Goal: Task Accomplishment & Management: Use online tool/utility

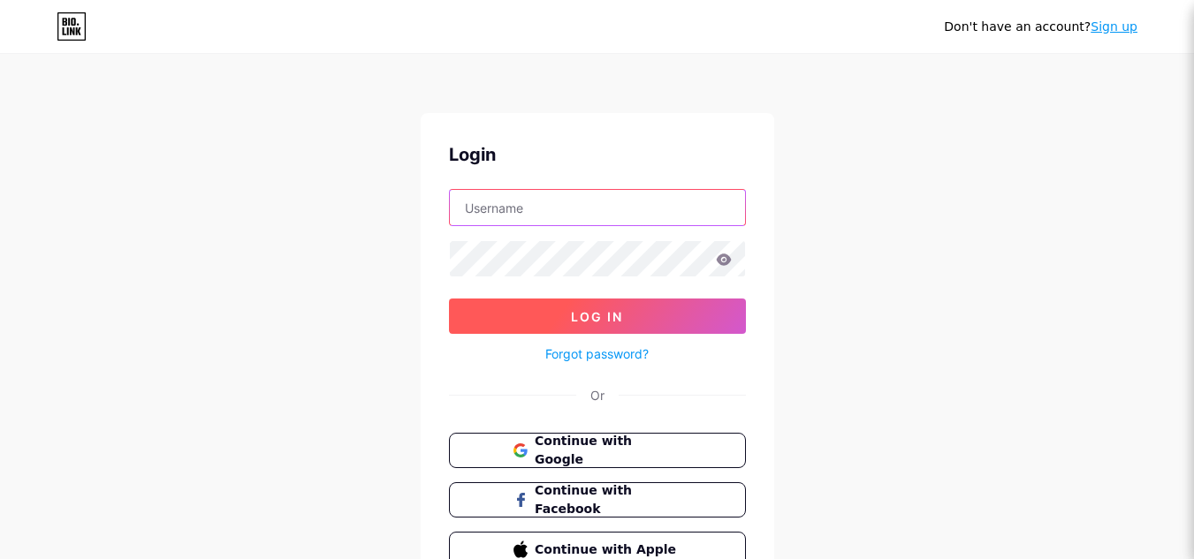
type input "[EMAIL_ADDRESS][DOMAIN_NAME]"
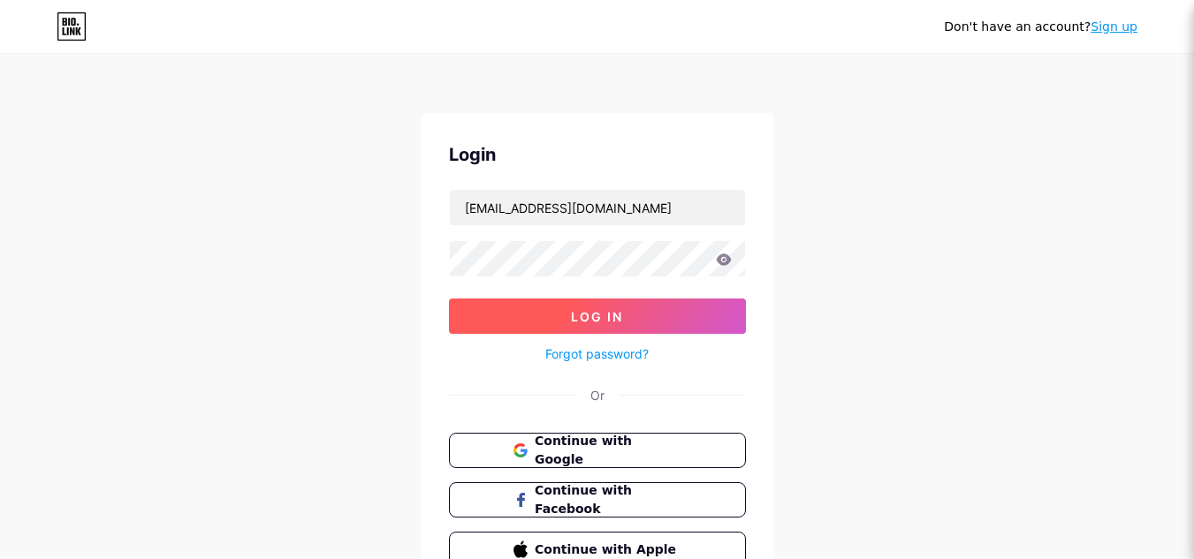
click at [596, 322] on span "Log In" at bounding box center [597, 316] width 52 height 15
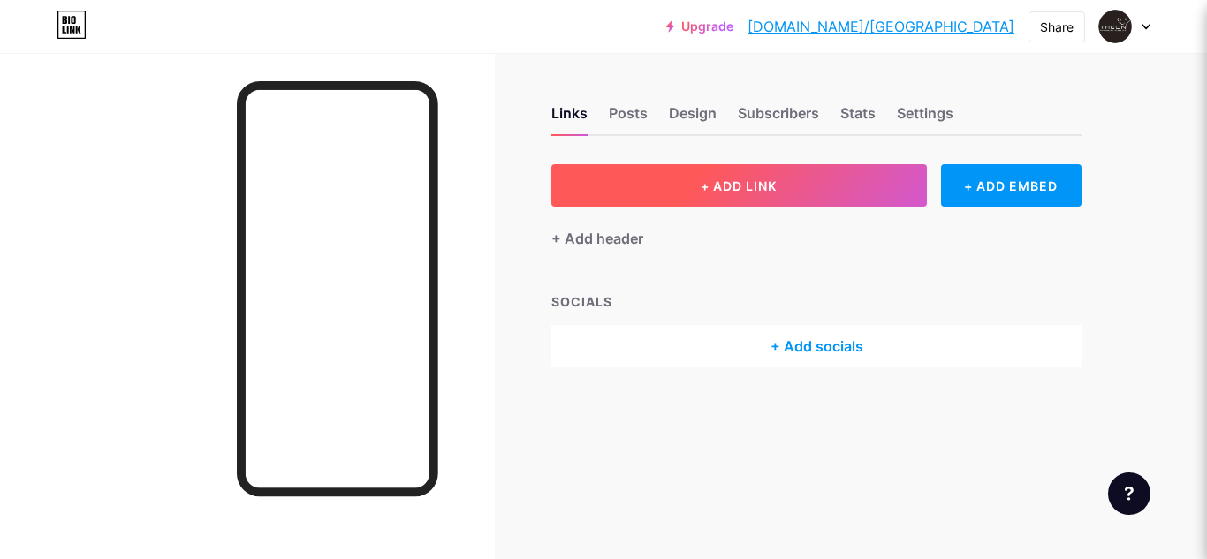
click at [740, 200] on button "+ ADD LINK" at bounding box center [739, 185] width 376 height 42
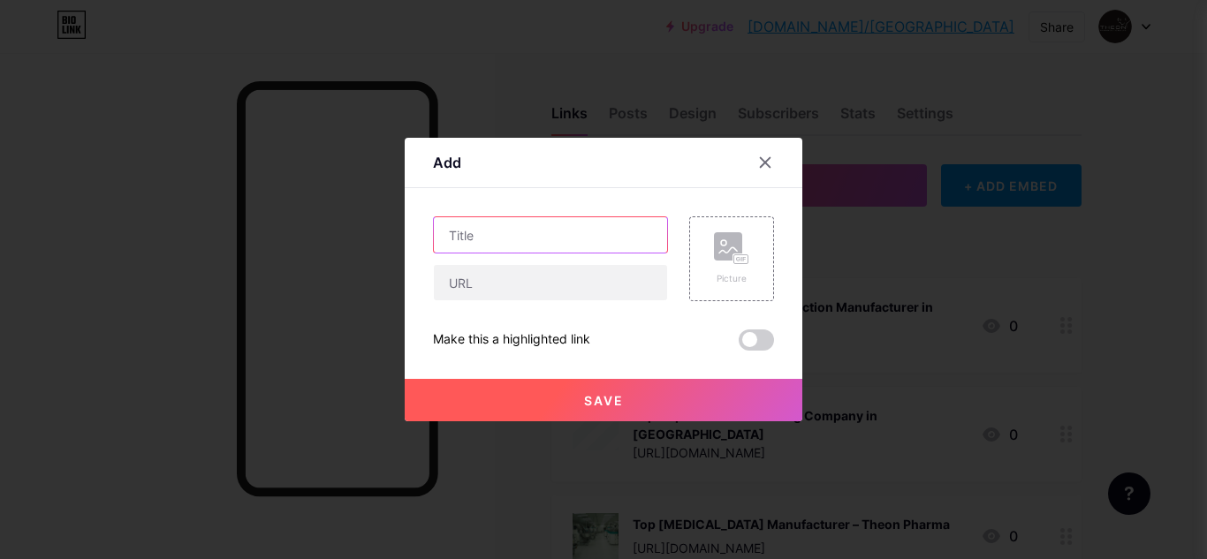
click at [593, 240] on input "text" at bounding box center [550, 234] width 233 height 35
paste input "Affordable Pharma Tablet Manufacturers in [GEOGRAPHIC_DATA] | High-Quality & Ce…"
type input "Affordable Pharma Tablet Manufacturers in [GEOGRAPHIC_DATA] | High-Quality & Ce…"
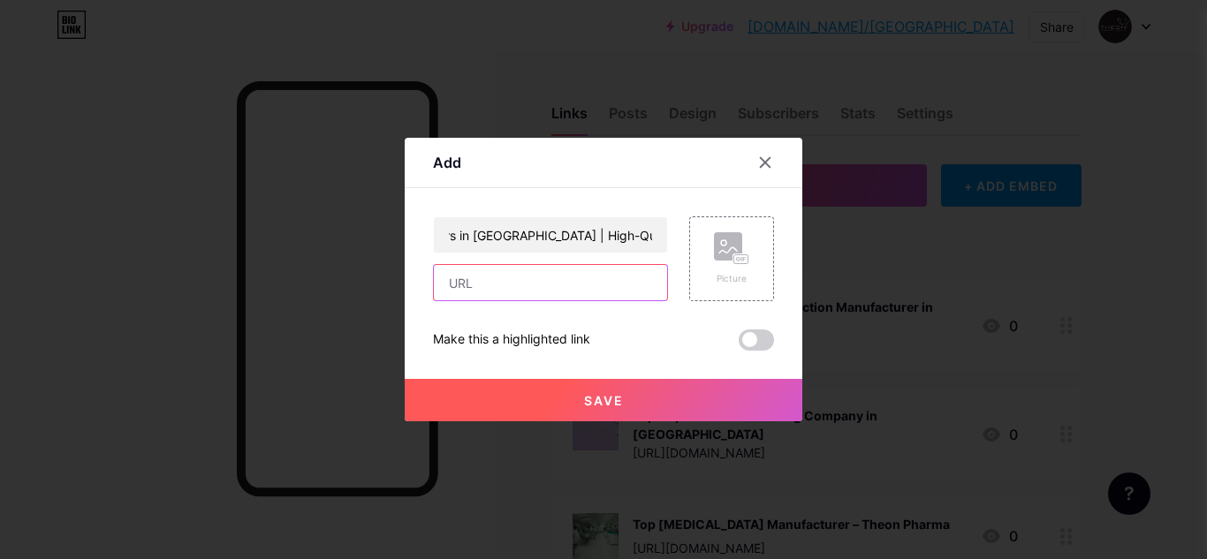
click at [466, 297] on input "text" at bounding box center [550, 282] width 233 height 35
paste input "[URL][DOMAIN_NAME]"
type input "[URL][DOMAIN_NAME]"
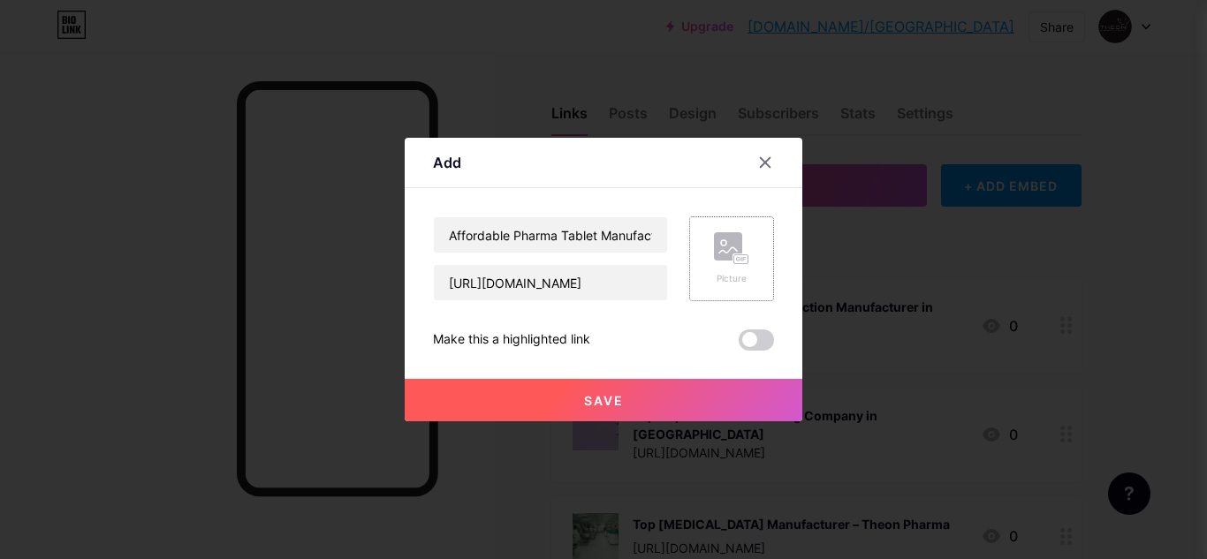
click at [758, 277] on div "Picture" at bounding box center [731, 259] width 85 height 85
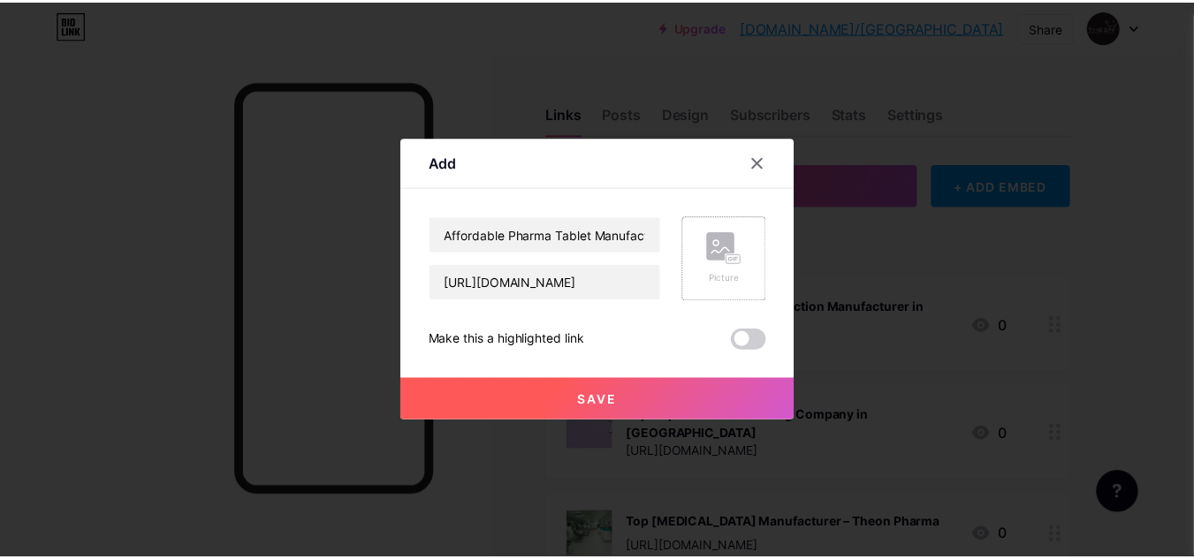
scroll to position [0, 0]
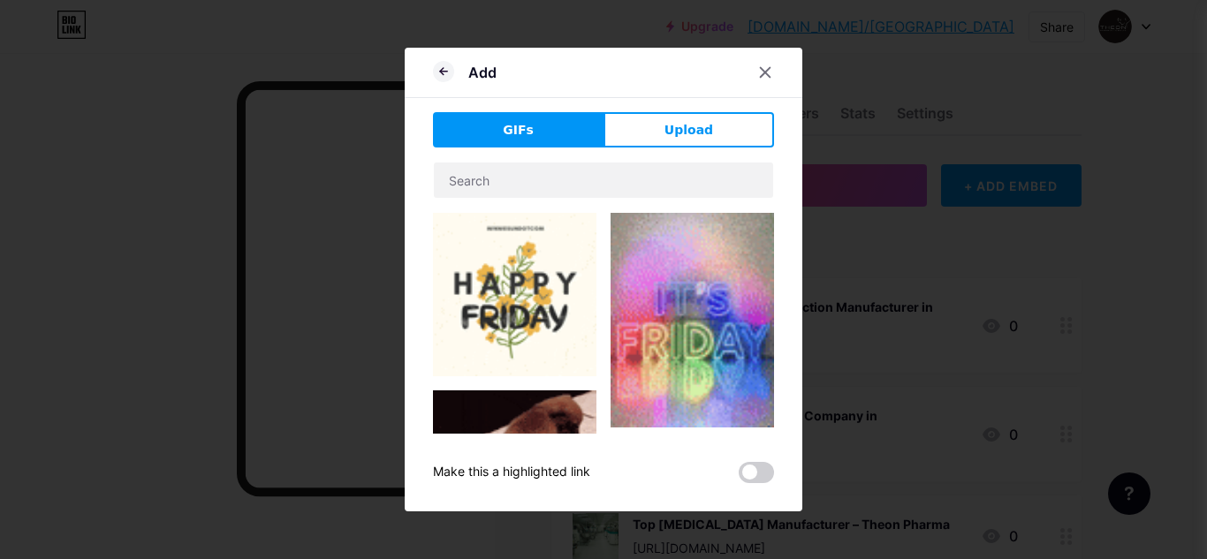
click at [673, 111] on div "Add GIFs Upload Content YouTube Play YouTube video without leaving your page. A…" at bounding box center [604, 280] width 398 height 464
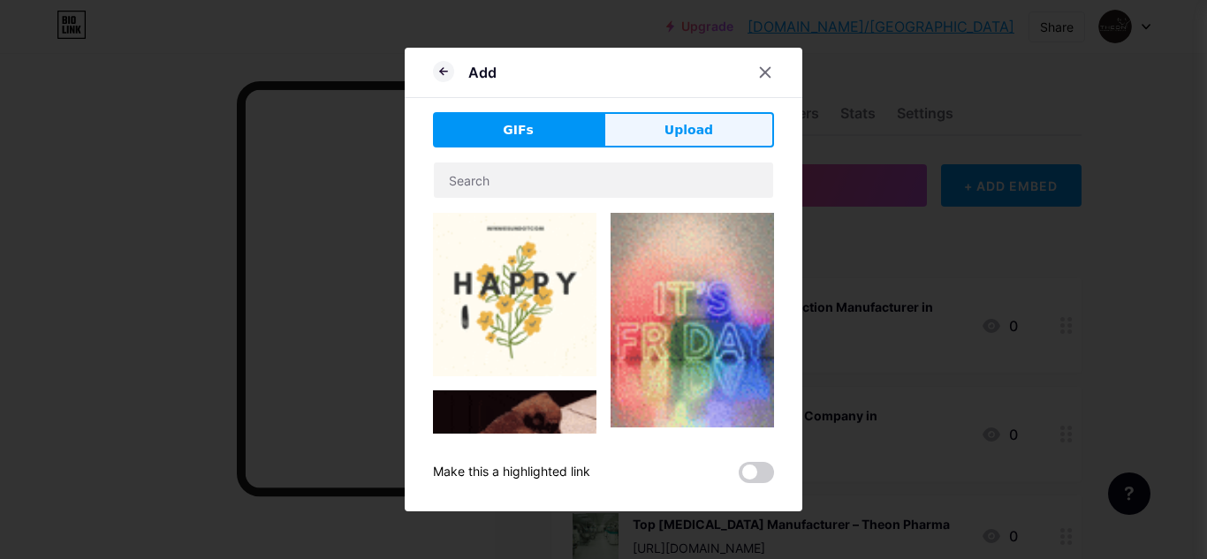
click at [679, 126] on span "Upload" at bounding box center [689, 130] width 49 height 19
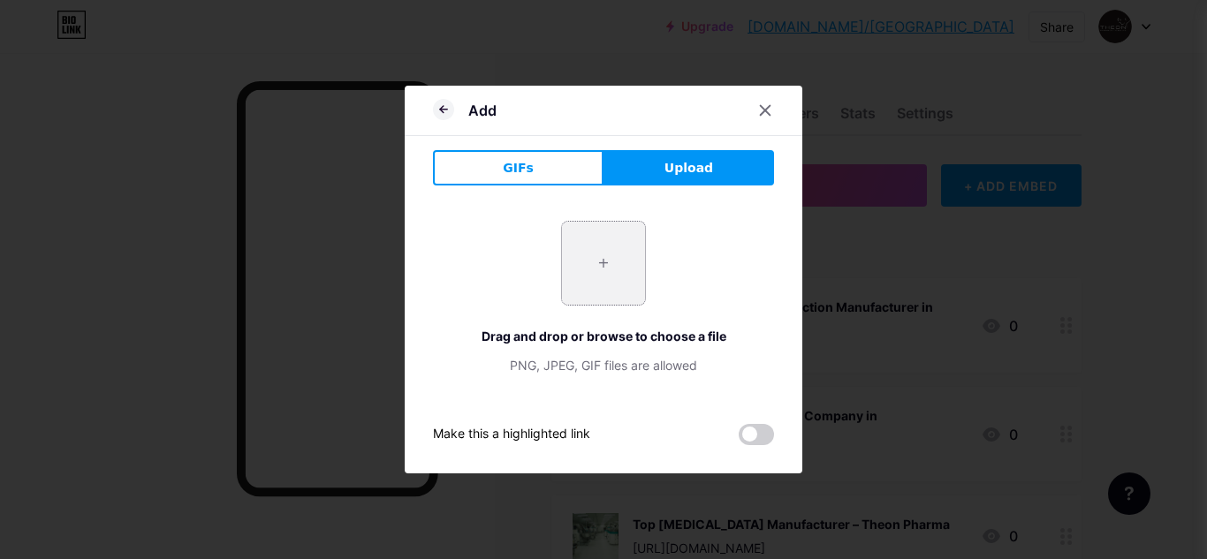
click at [582, 270] on input "file" at bounding box center [603, 263] width 83 height 83
type input "C:\fakepath\[DEMOGRAPHIC_DATA]-scientist-analyzing-pills-laboratory.jpg"
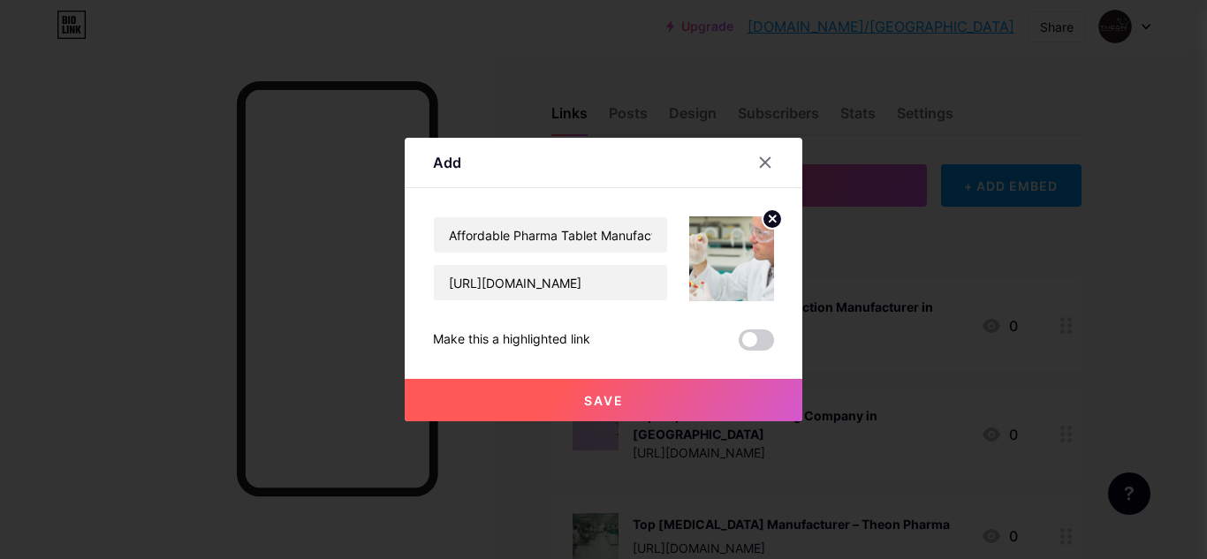
click at [597, 402] on span "Save" at bounding box center [604, 400] width 40 height 15
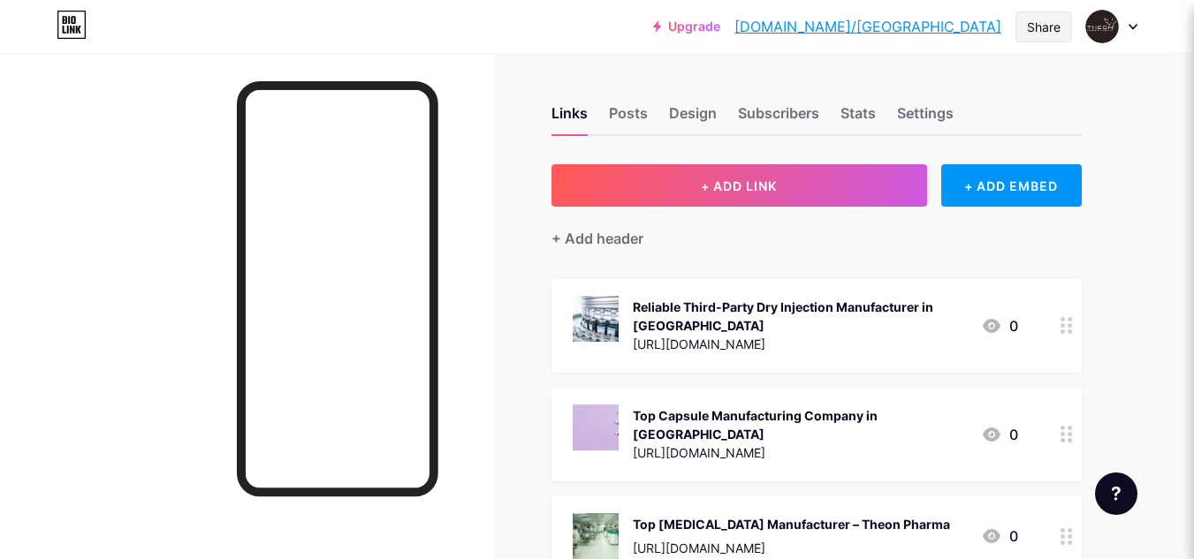
click at [1067, 29] on div "Share" at bounding box center [1043, 26] width 57 height 31
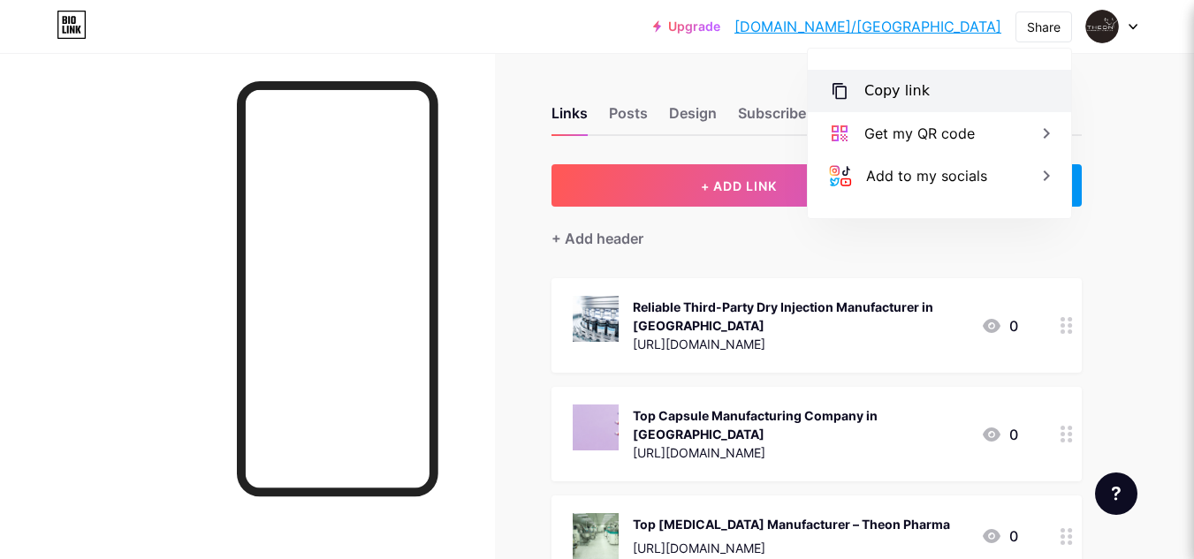
click at [965, 89] on div "Copy link" at bounding box center [939, 91] width 263 height 42
